Goal: Information Seeking & Learning: Learn about a topic

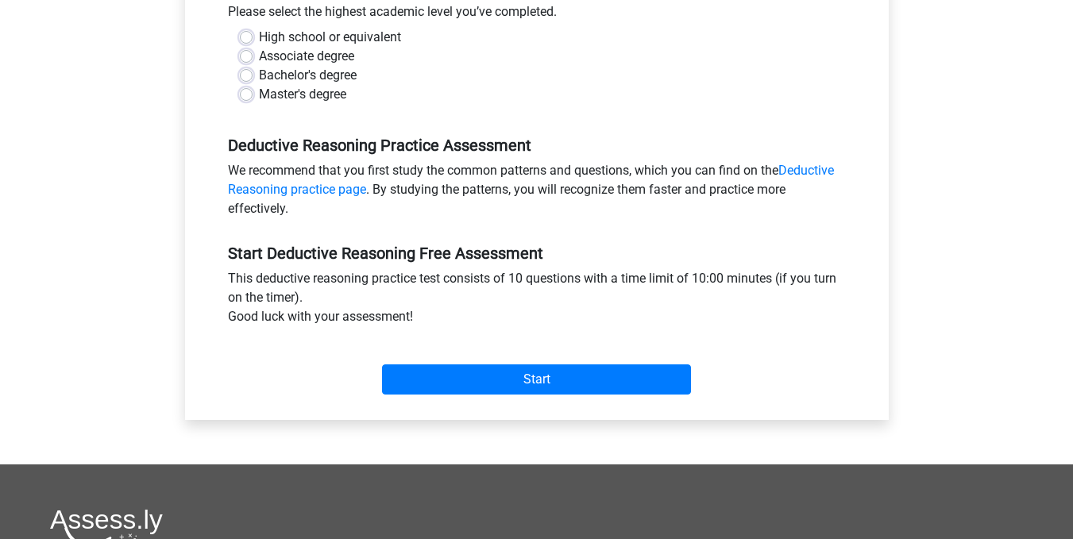
scroll to position [397, 0]
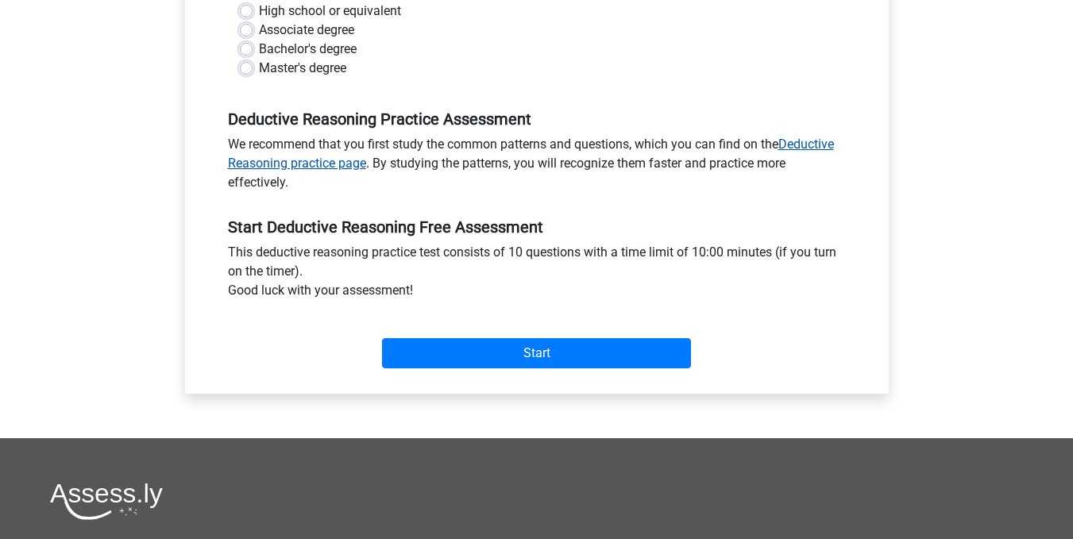
click at [327, 166] on link "Deductive Reasoning practice page" at bounding box center [531, 154] width 606 height 34
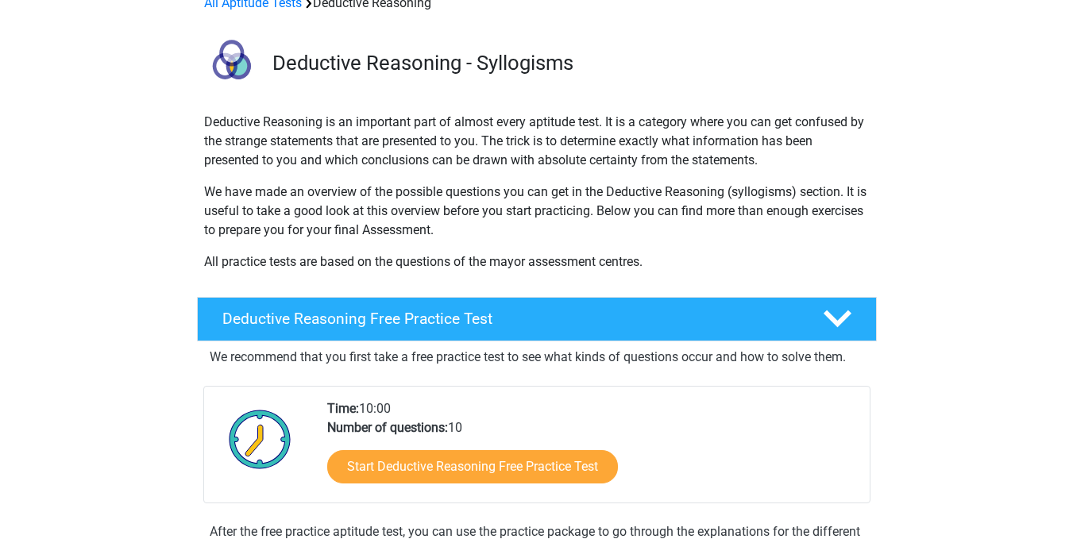
scroll to position [79, 0]
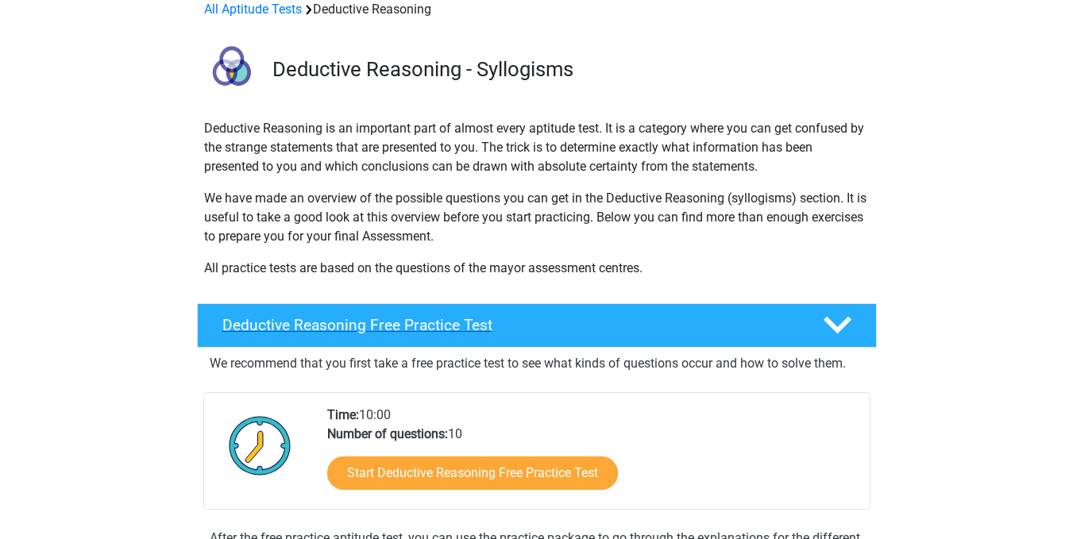
click at [835, 326] on polygon at bounding box center [838, 325] width 28 height 17
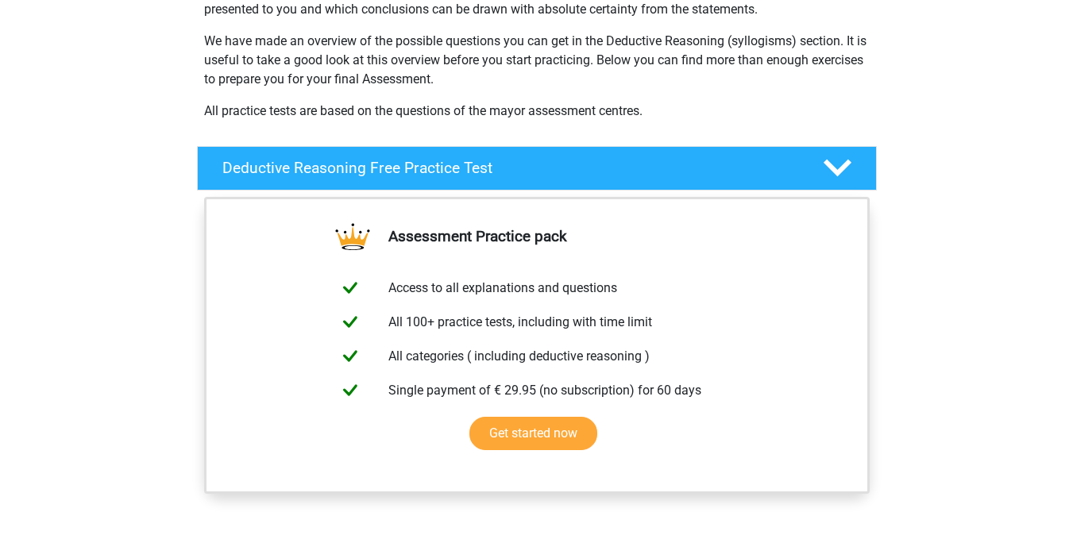
scroll to position [238, 0]
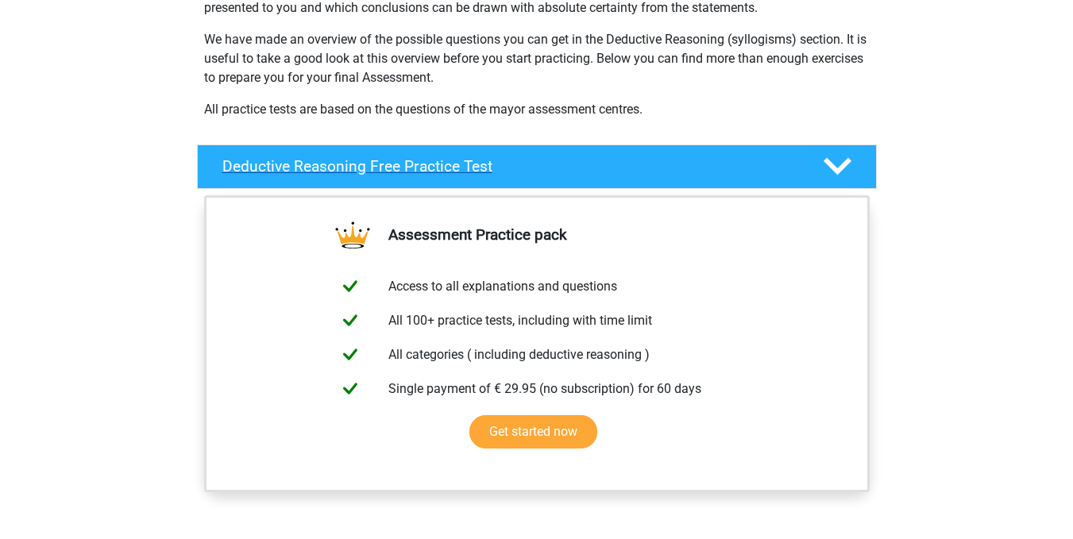
click at [841, 163] on icon at bounding box center [838, 167] width 28 height 28
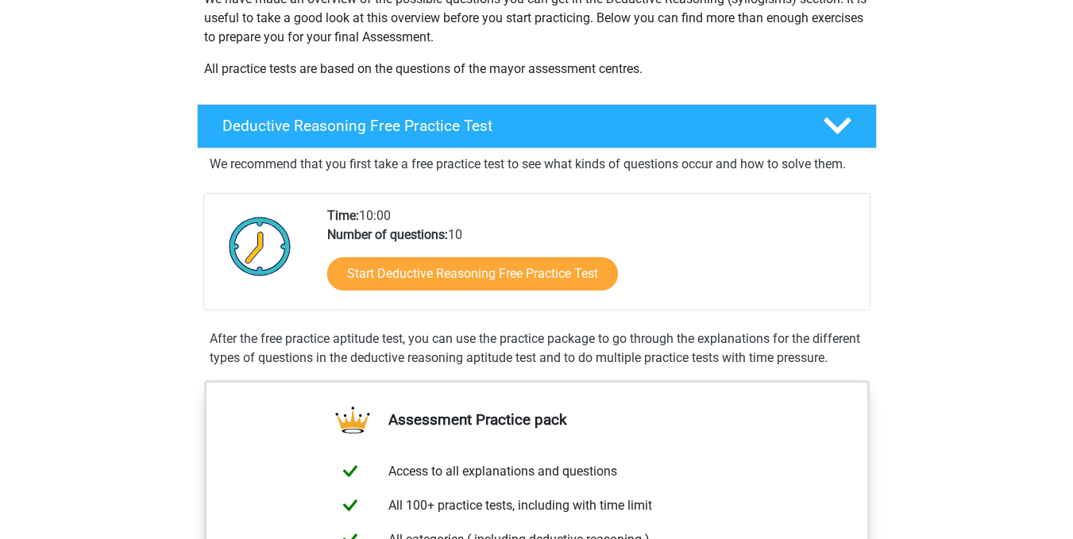
scroll to position [318, 0]
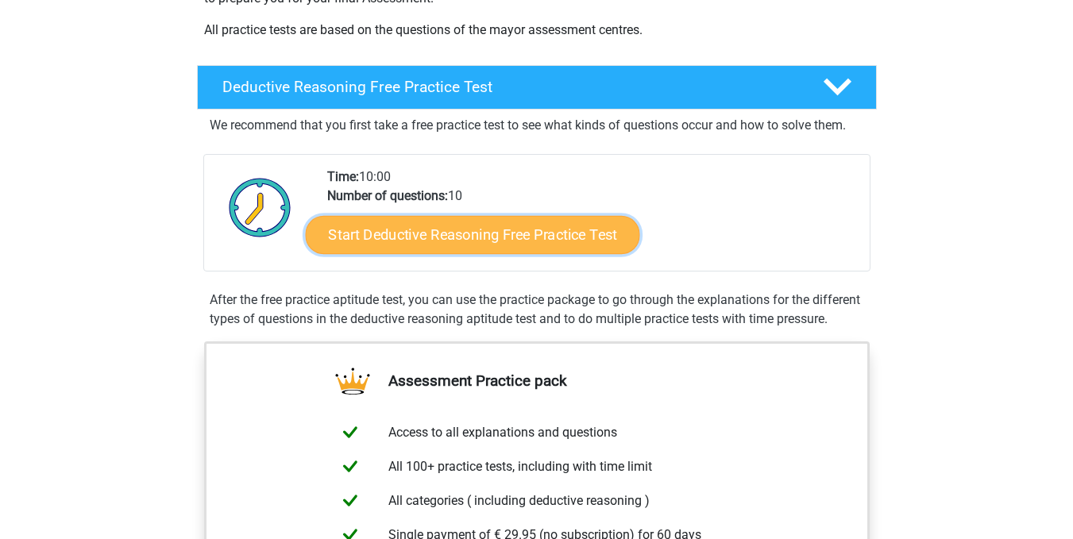
click at [566, 240] on link "Start Deductive Reasoning Free Practice Test" at bounding box center [472, 234] width 335 height 38
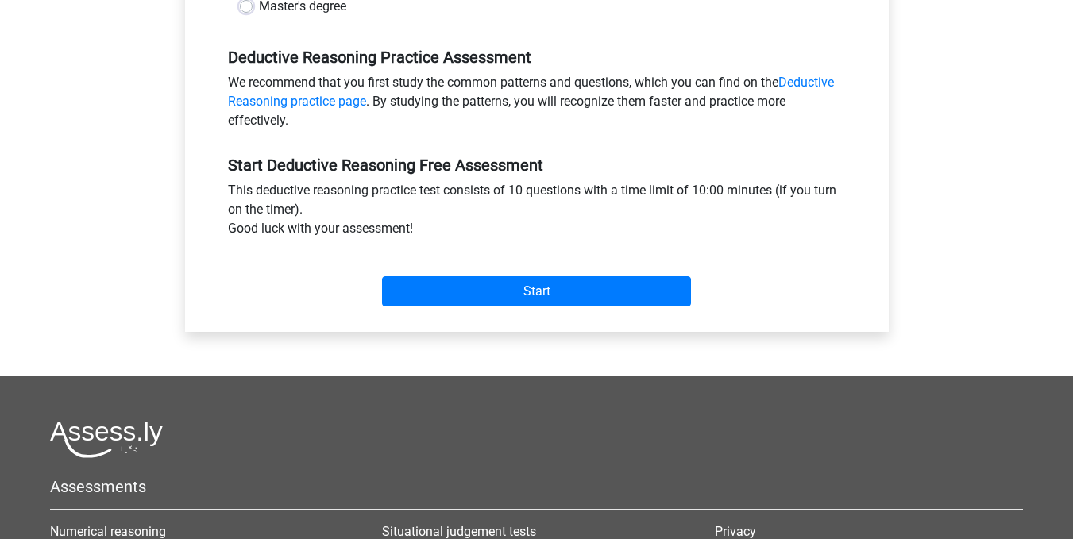
scroll to position [556, 0]
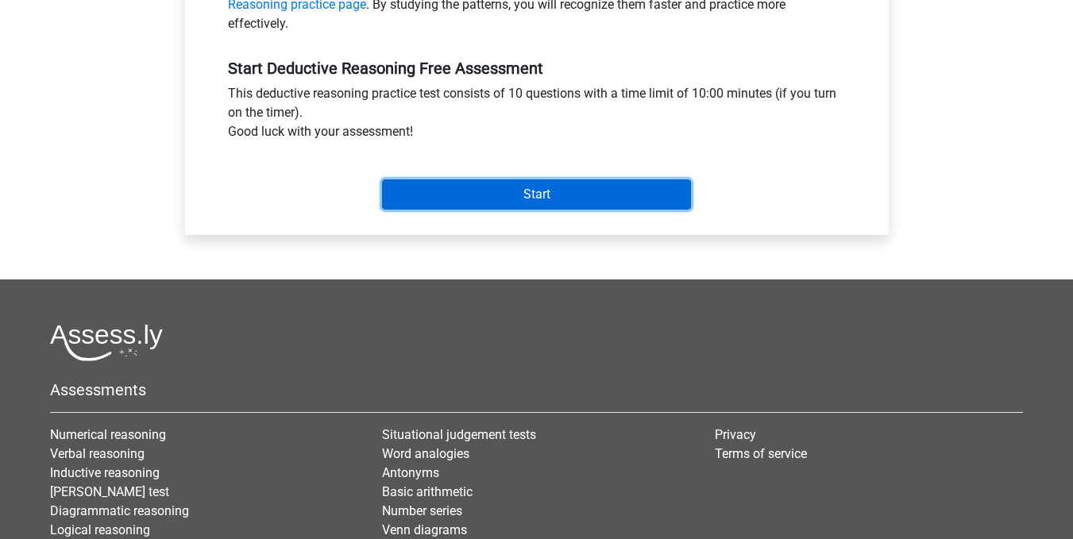
click at [581, 202] on input "Start" at bounding box center [536, 195] width 309 height 30
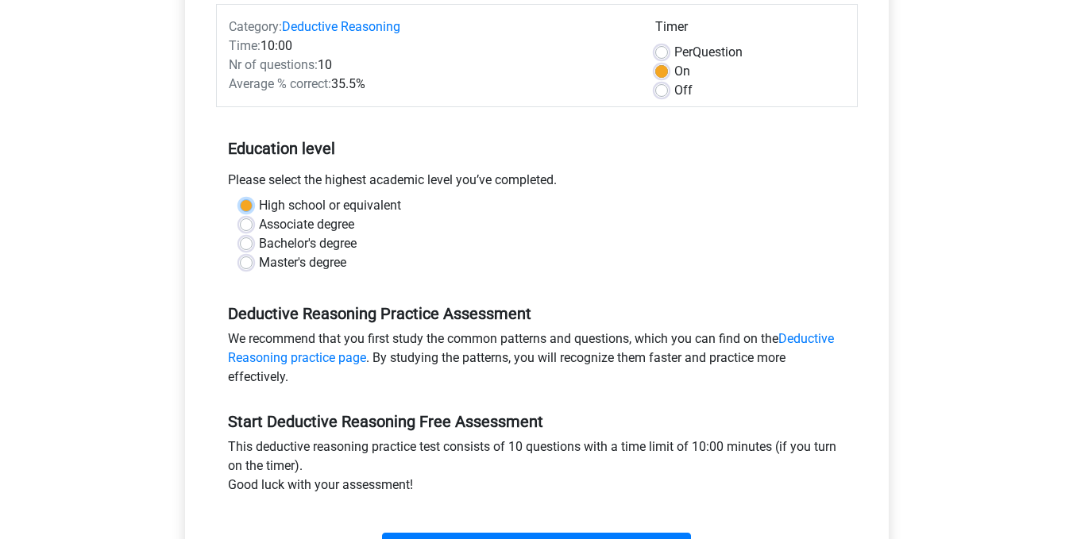
scroll to position [160, 0]
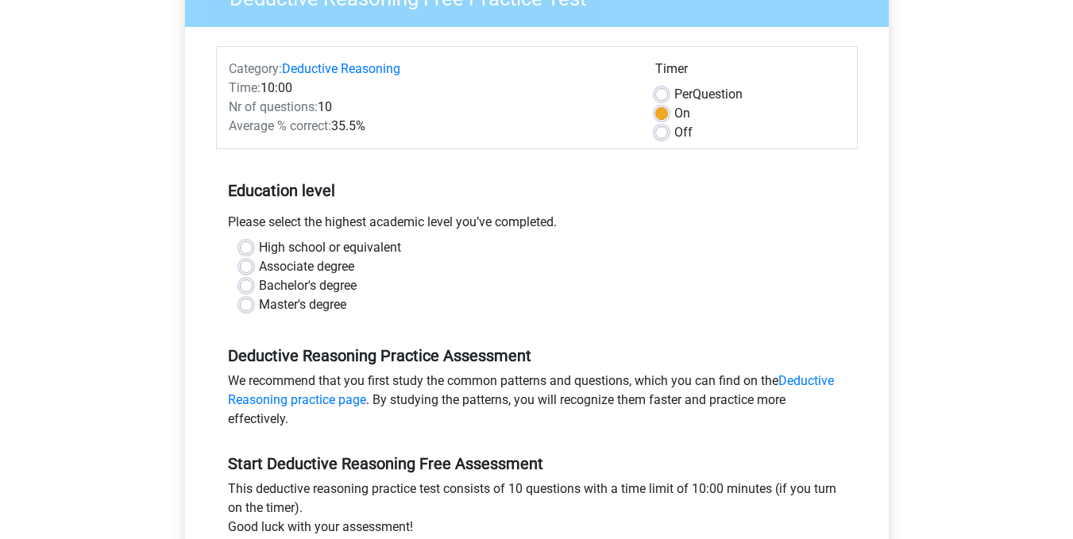
click at [426, 280] on div "Bachelor's degree" at bounding box center [537, 285] width 594 height 19
click at [259, 300] on label "Master's degree" at bounding box center [302, 305] width 87 height 19
click at [248, 300] on input "Master's degree" at bounding box center [246, 304] width 13 height 16
radio input "true"
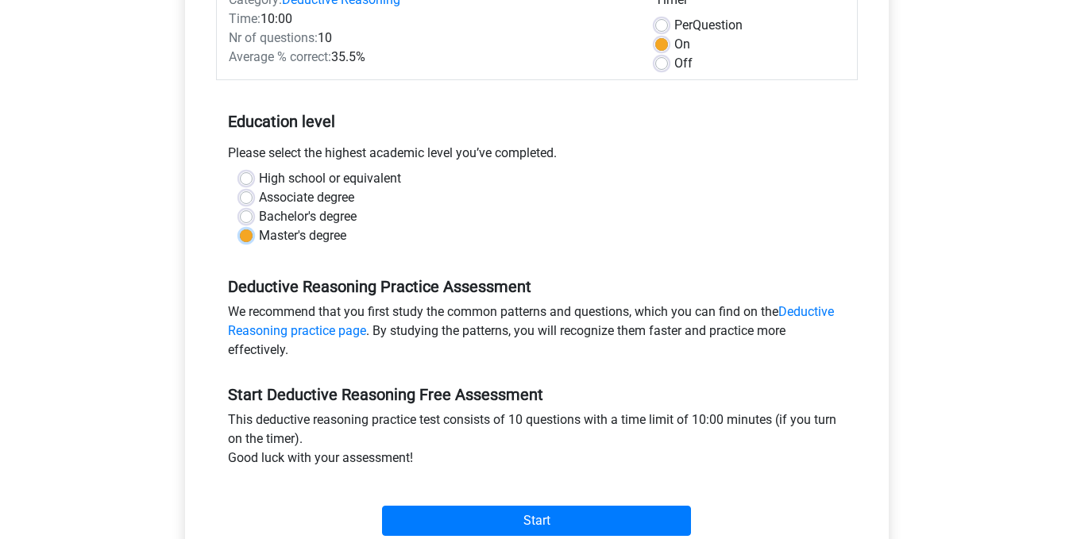
scroll to position [399, 0]
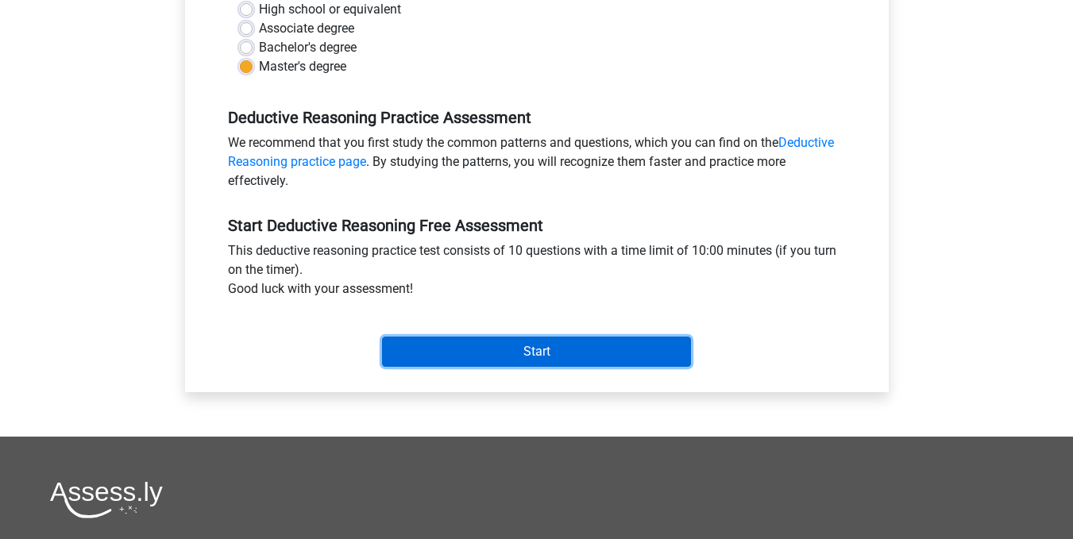
click at [625, 350] on input "Start" at bounding box center [536, 352] width 309 height 30
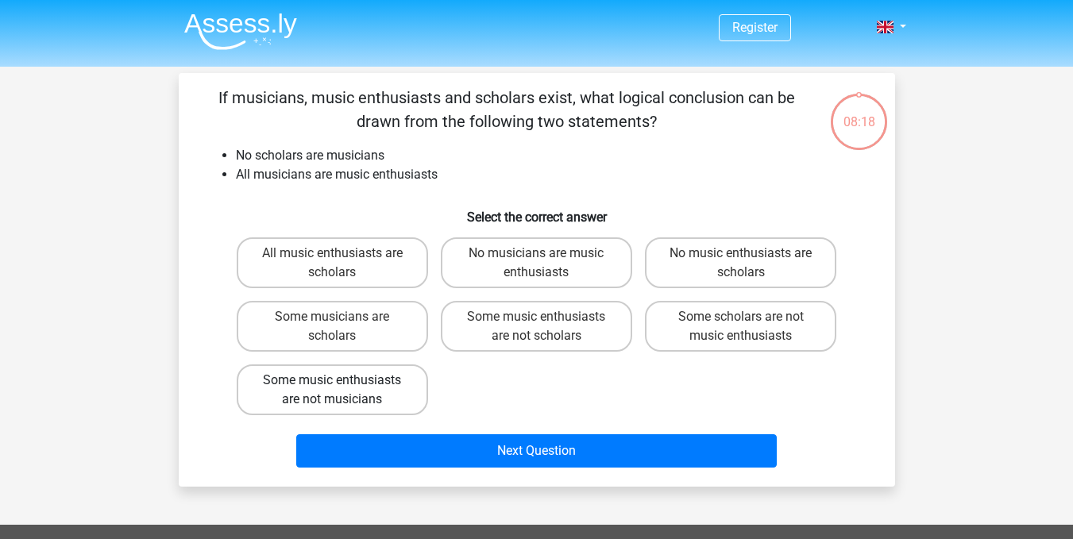
click at [393, 389] on label "Some music enthusiasts are not musicians" at bounding box center [332, 390] width 191 height 51
click at [342, 389] on input "Some music enthusiasts are not musicians" at bounding box center [337, 386] width 10 height 10
radio input "true"
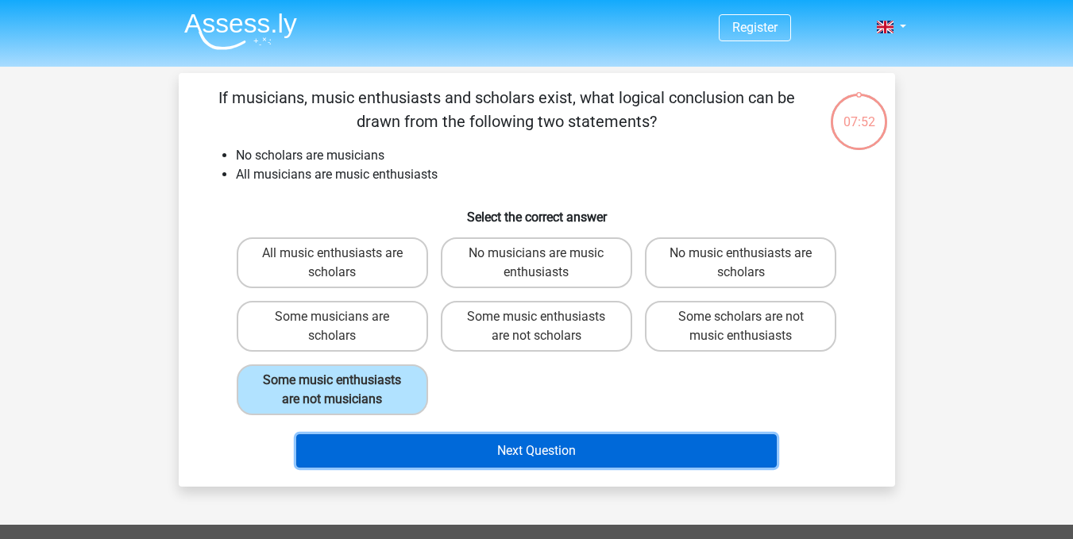
click at [649, 447] on button "Next Question" at bounding box center [536, 451] width 481 height 33
